Goal: Task Accomplishment & Management: Manage account settings

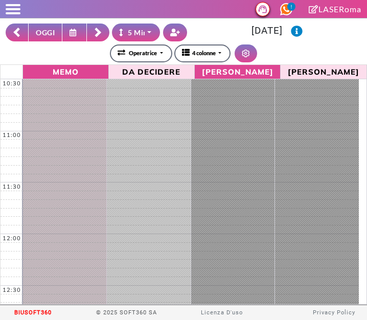
select select "*"
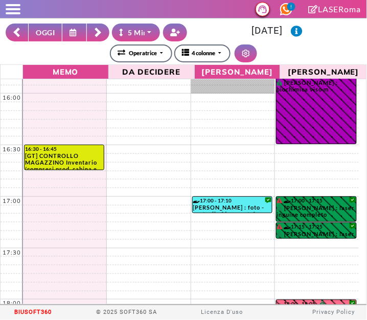
scroll to position [552, 0]
click at [325, 232] on link "17:15 - 17:25 MARTINA GIACALONE : laser gluteo -m" at bounding box center [316, 230] width 81 height 16
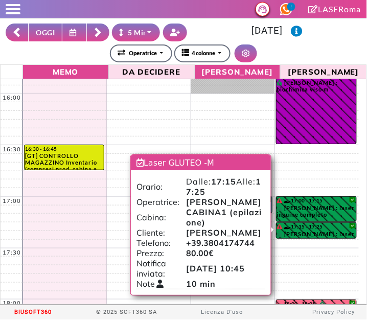
click at [40, 40] on button "OGGI" at bounding box center [45, 33] width 34 height 18
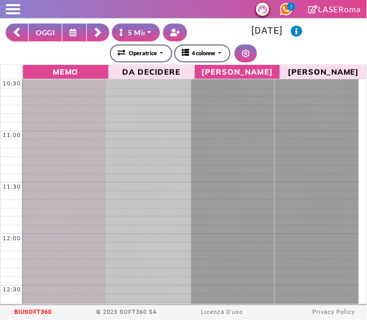
click at [53, 36] on button "OGGI" at bounding box center [45, 33] width 34 height 18
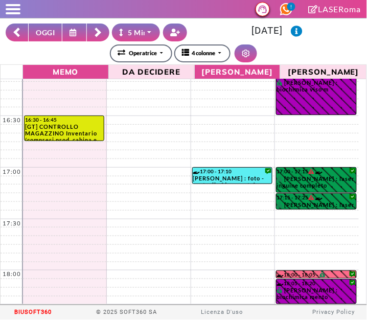
scroll to position [571, 0]
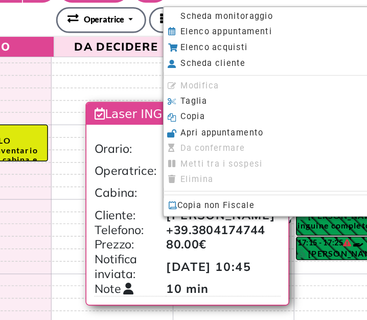
click at [205, 53] on span "Scheda monitoraggio" at bounding box center [228, 51] width 64 height 7
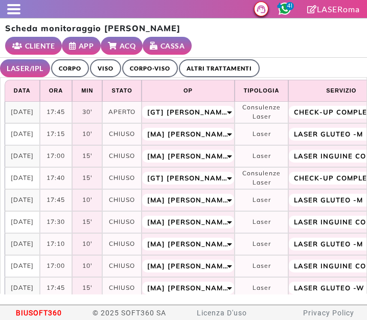
select select "**"
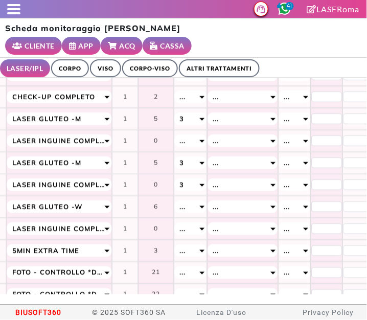
scroll to position [81, 276]
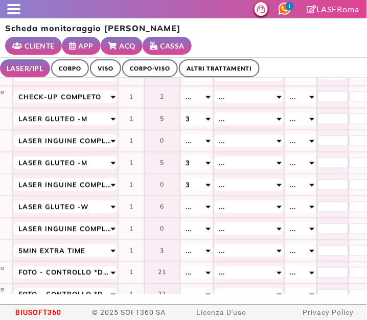
click at [10, 7] on div at bounding box center [10, 9] width 20 height 10
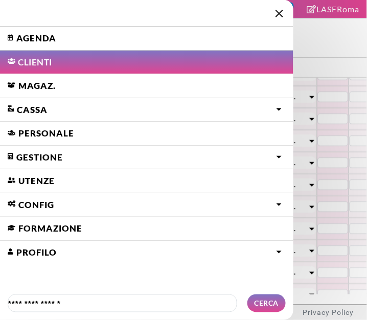
click at [281, 13] on img at bounding box center [279, 14] width 8 height 8
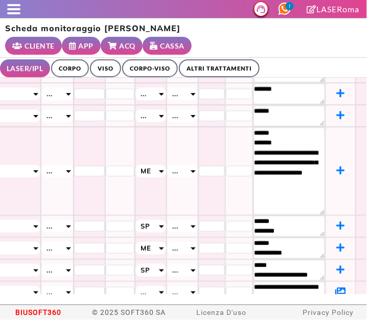
scroll to position [513, 519]
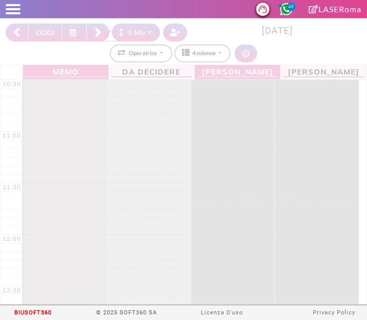
select select "*"
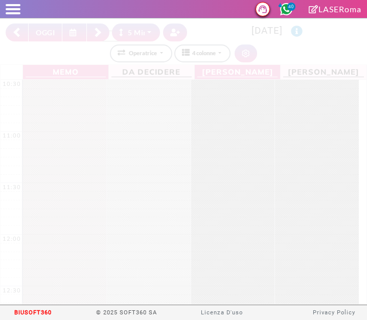
select select "*"
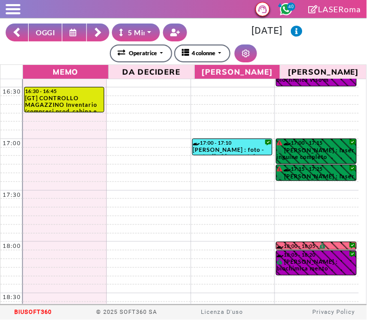
scroll to position [611, 0]
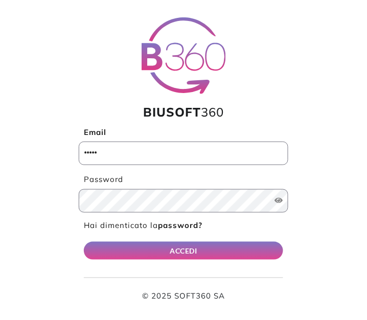
click at [185, 156] on input "Email" at bounding box center [183, 154] width 209 height 24
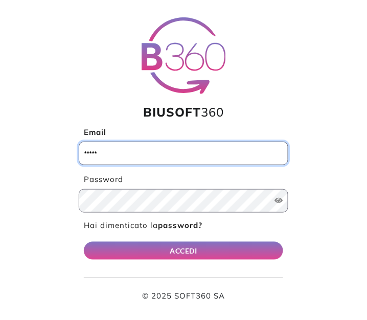
type input "**********"
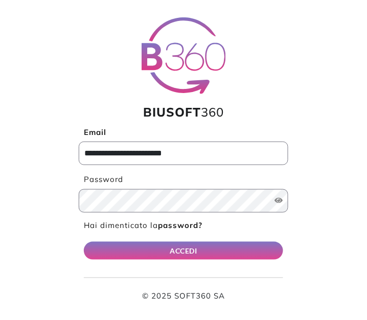
click at [84, 242] on button "ACCEDI" at bounding box center [183, 251] width 199 height 18
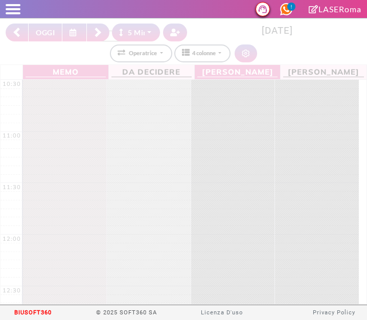
select select "*"
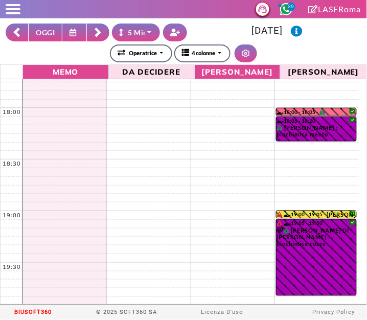
scroll to position [753, 0]
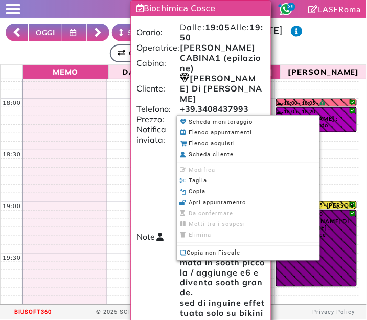
click at [336, 58] on div at bounding box center [183, 160] width 367 height 320
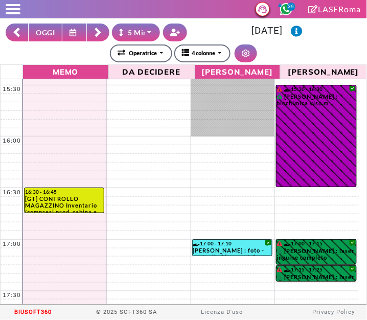
scroll to position [493, 0]
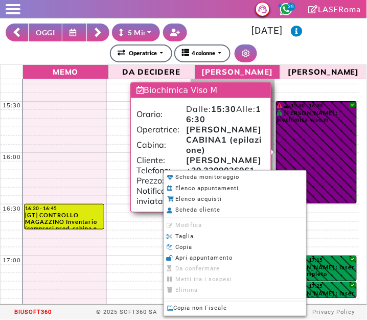
click at [336, 42] on div at bounding box center [183, 160] width 367 height 320
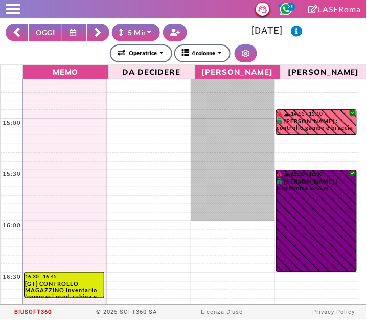
scroll to position [448, 0]
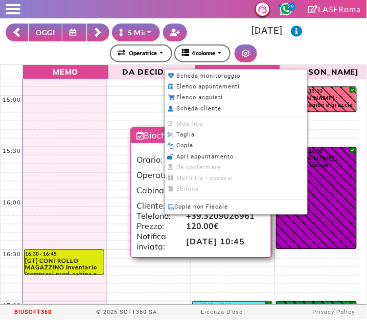
click at [218, 109] on span "Scheda cliente" at bounding box center [199, 108] width 45 height 7
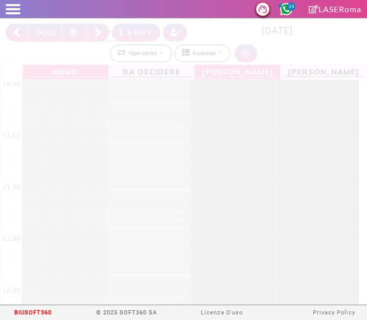
select select "*"
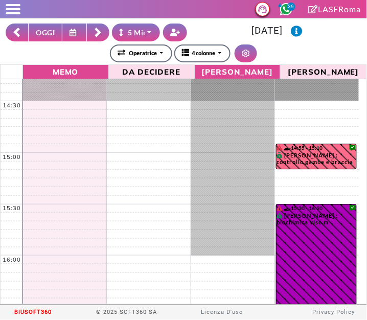
scroll to position [407, 0]
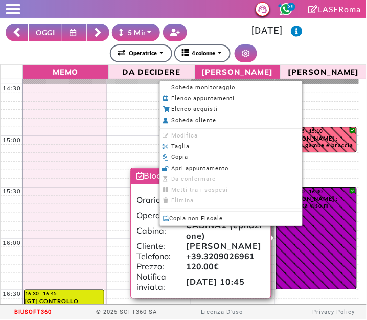
click at [226, 85] on span "Scheda monitoraggio" at bounding box center [204, 87] width 64 height 7
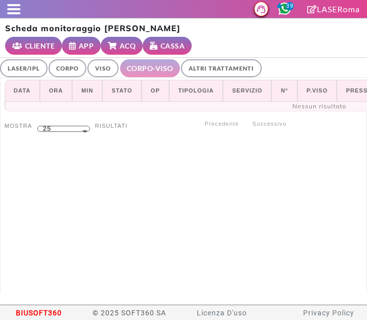
select select "**"
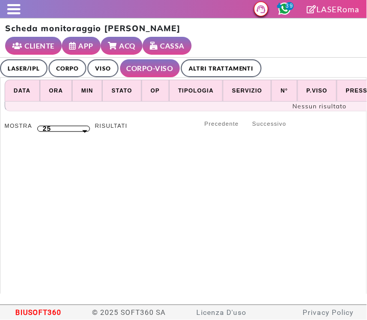
click at [236, 74] on link "ALTRI TRATTAMENTI" at bounding box center [221, 68] width 81 height 18
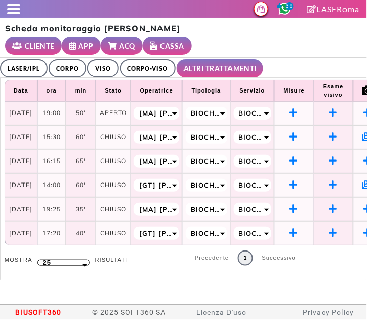
click at [15, 13] on span at bounding box center [13, 13] width 13 height 2
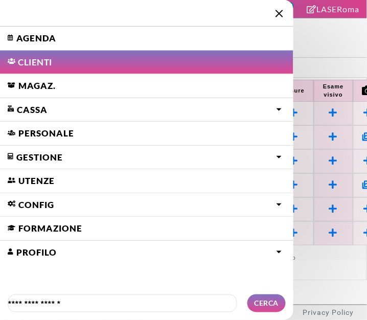
click at [43, 37] on link "Agenda" at bounding box center [146, 39] width 293 height 24
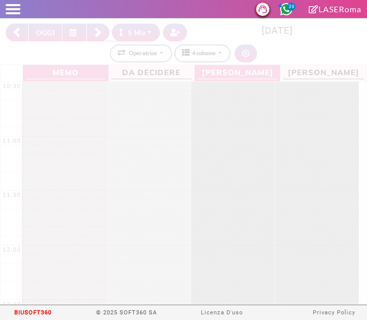
select select "*"
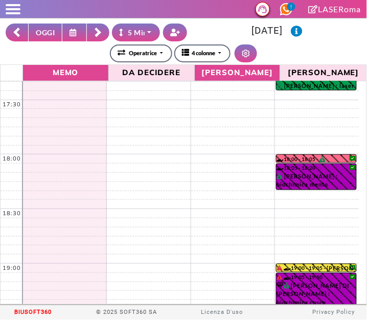
scroll to position [748, 0]
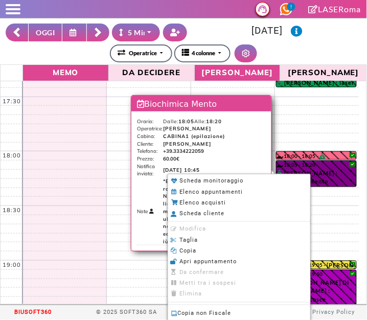
click at [328, 52] on div at bounding box center [183, 160] width 367 height 320
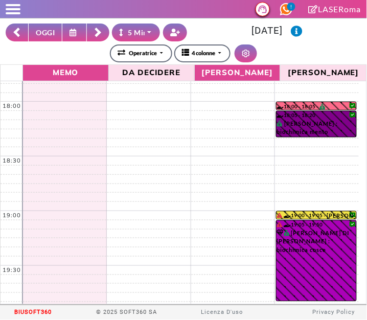
scroll to position [798, 0]
